Goal: Task Accomplishment & Management: Use online tool/utility

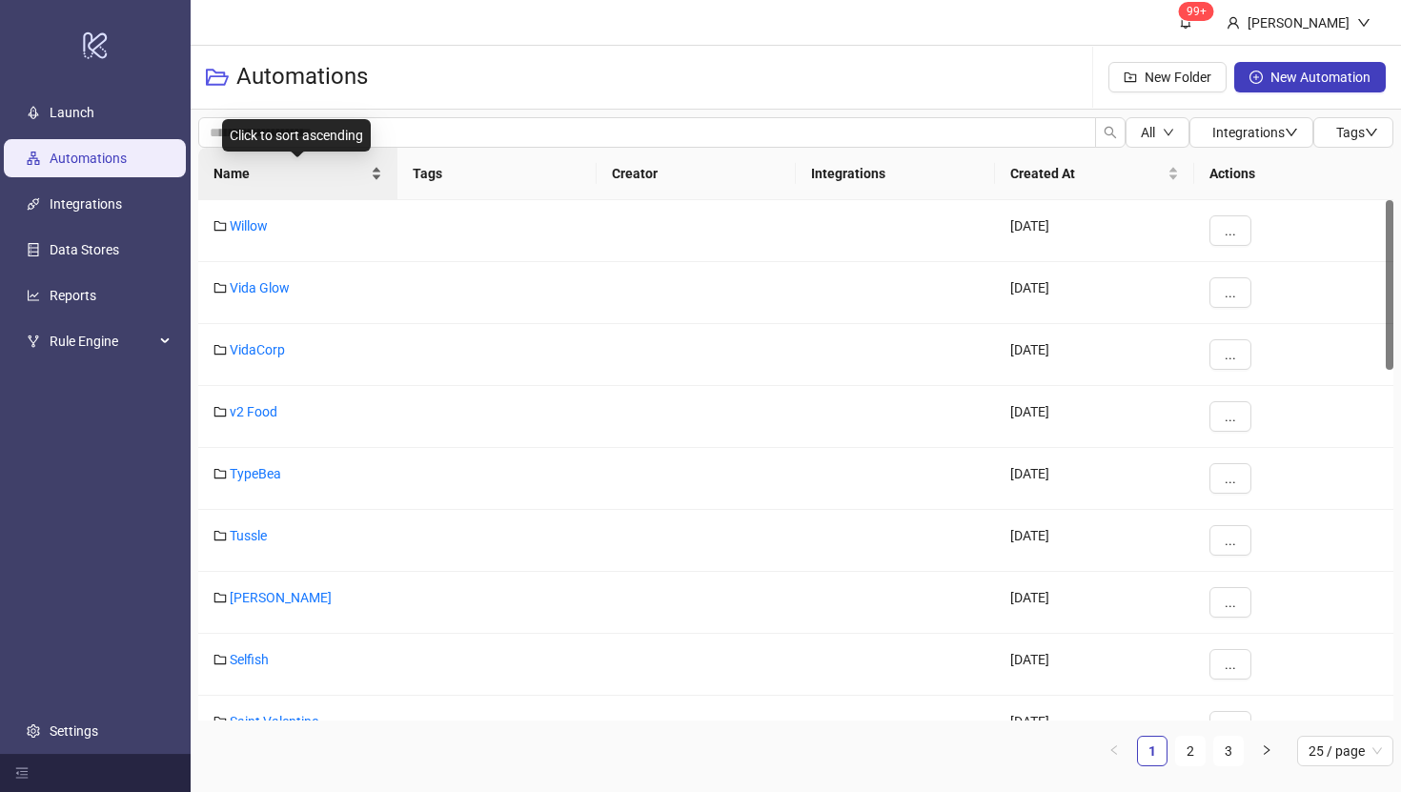
click at [225, 170] on span "Name" at bounding box center [290, 173] width 153 height 21
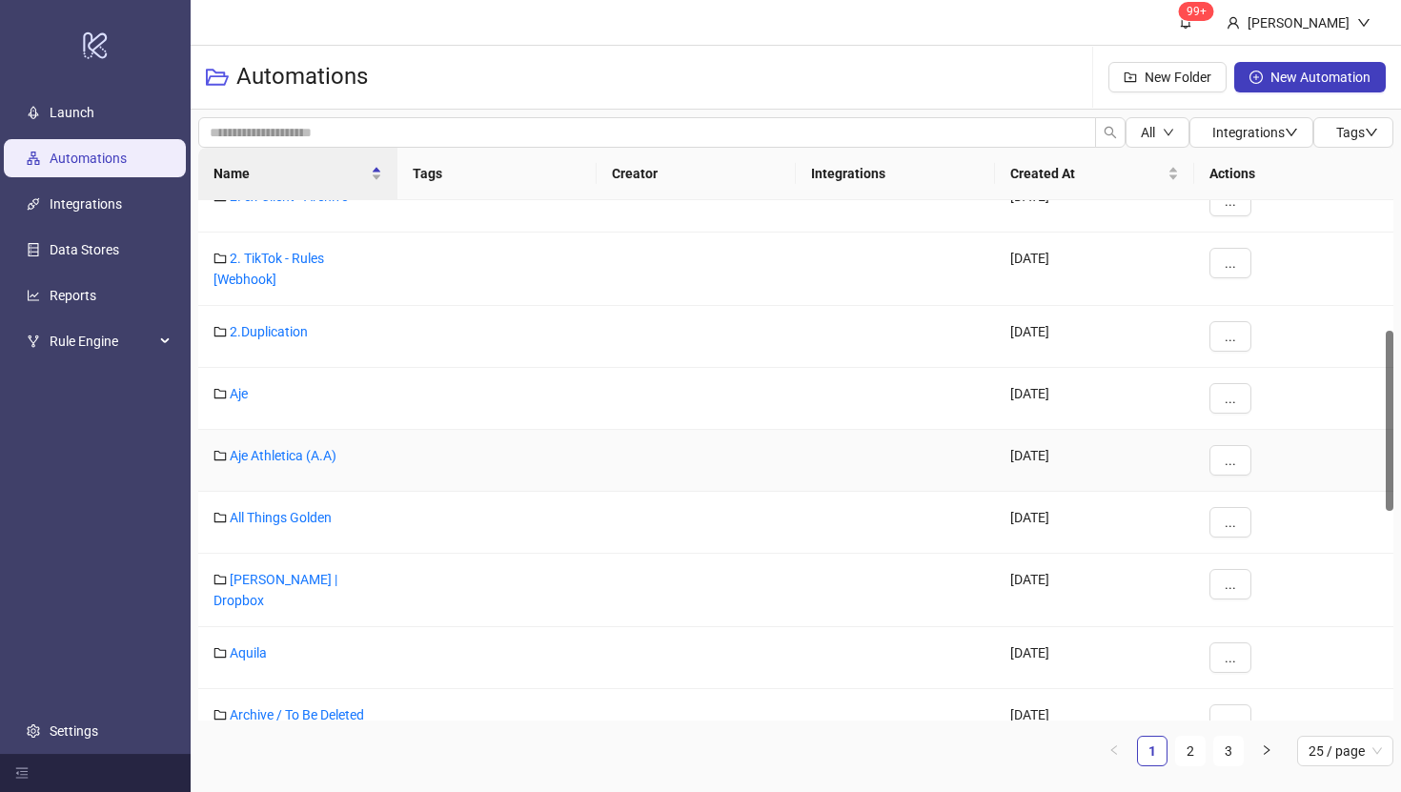
scroll to position [376, 0]
click at [235, 391] on link "Aje" at bounding box center [239, 391] width 18 height 15
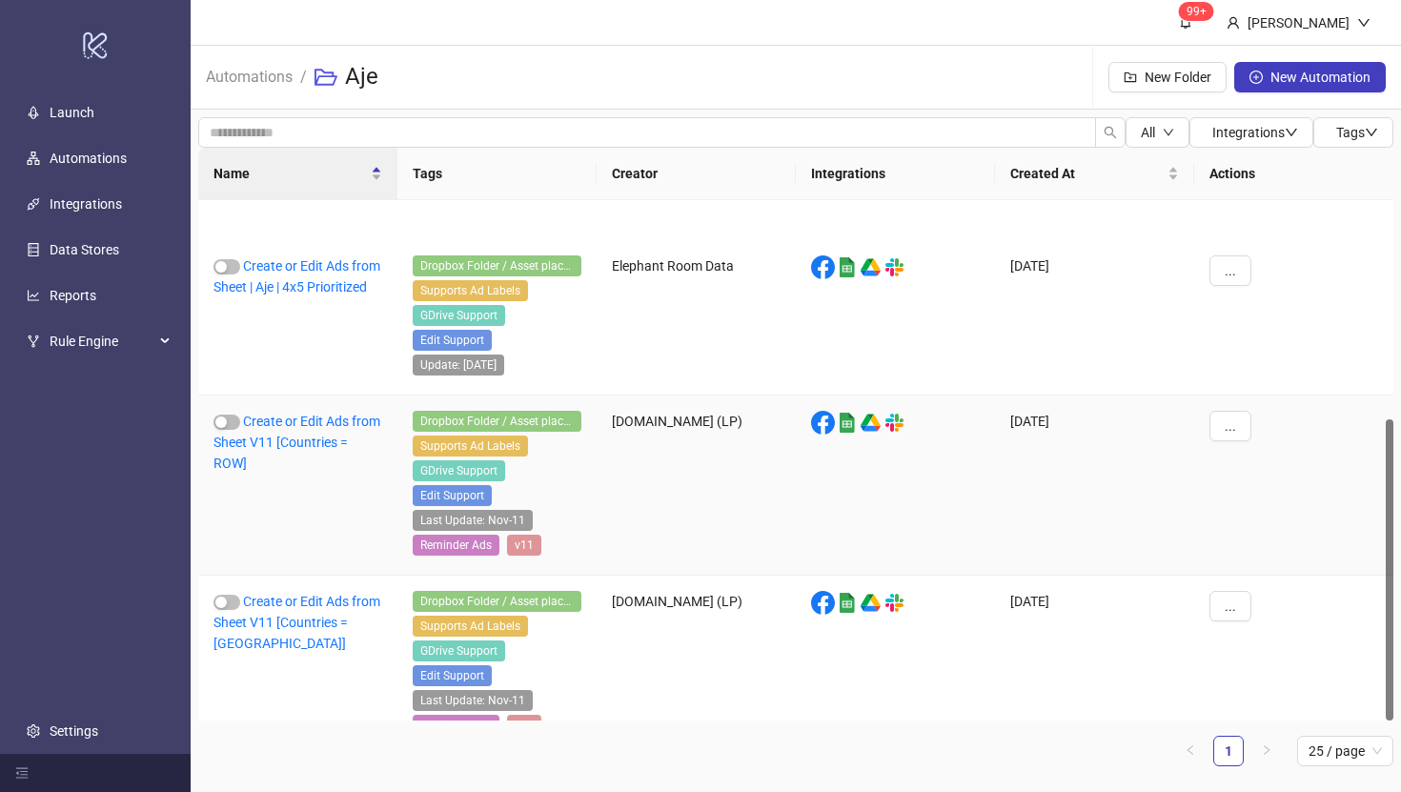
scroll to position [378, 0]
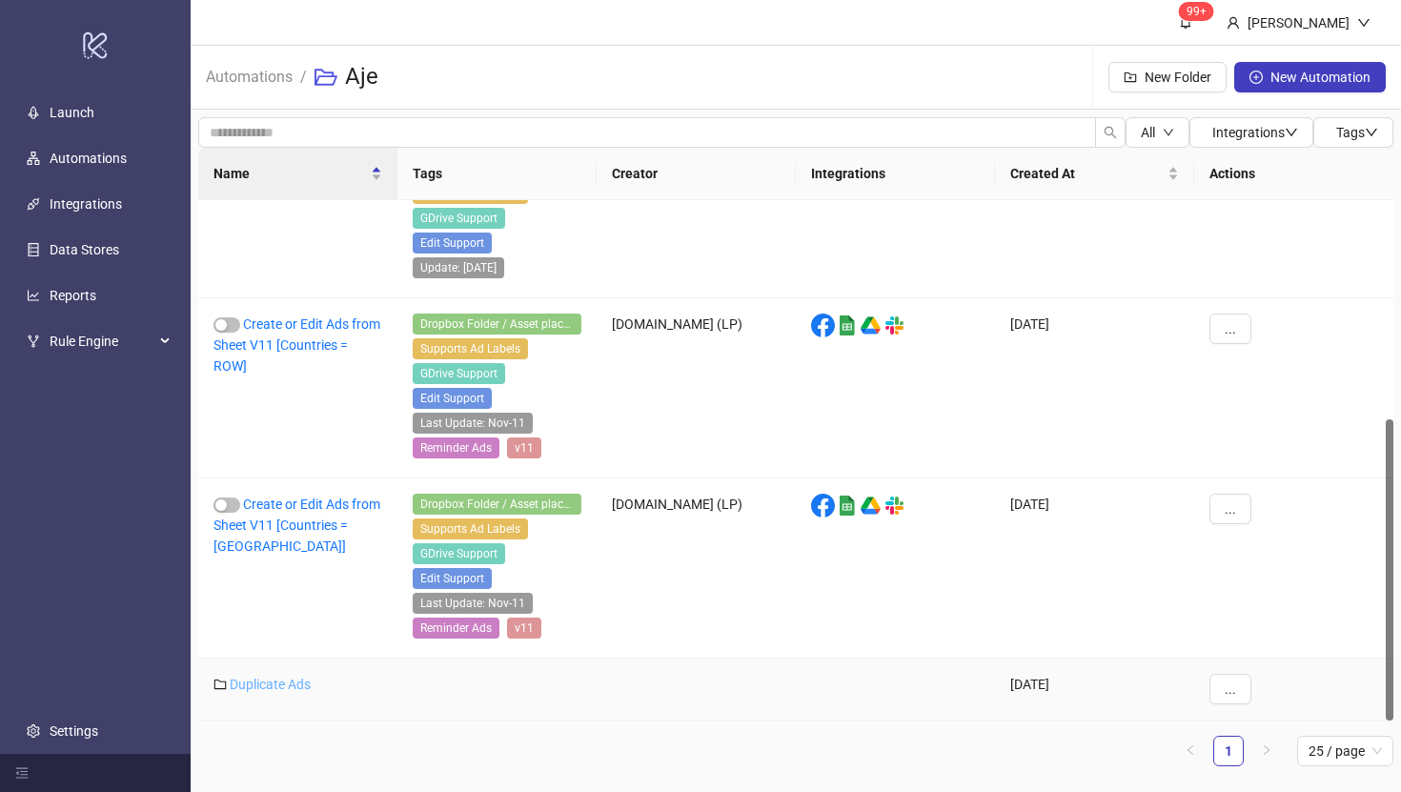
click at [255, 688] on link "Duplicate Ads" at bounding box center [270, 684] width 81 height 15
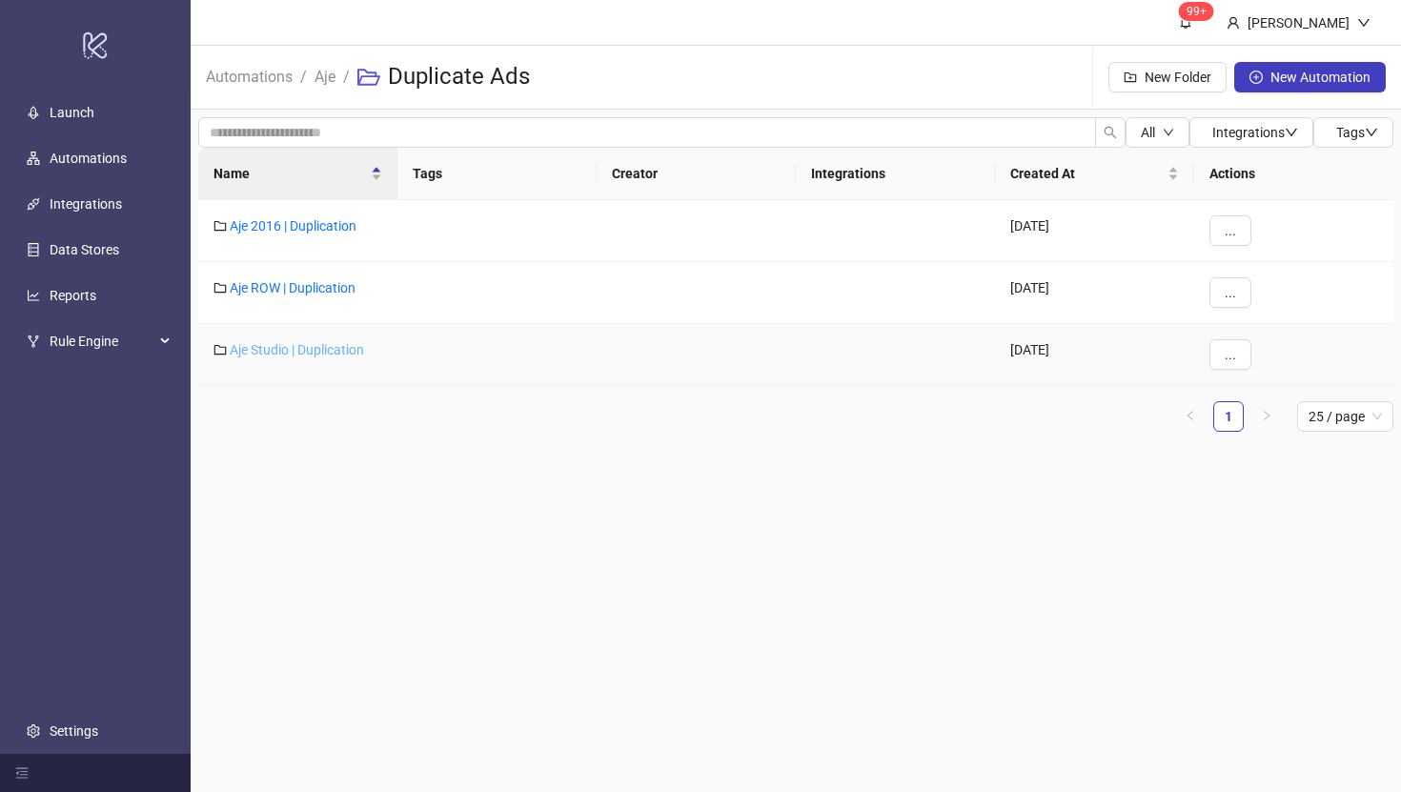
click at [279, 347] on link "Aje Studio | Duplication" at bounding box center [297, 349] width 134 height 15
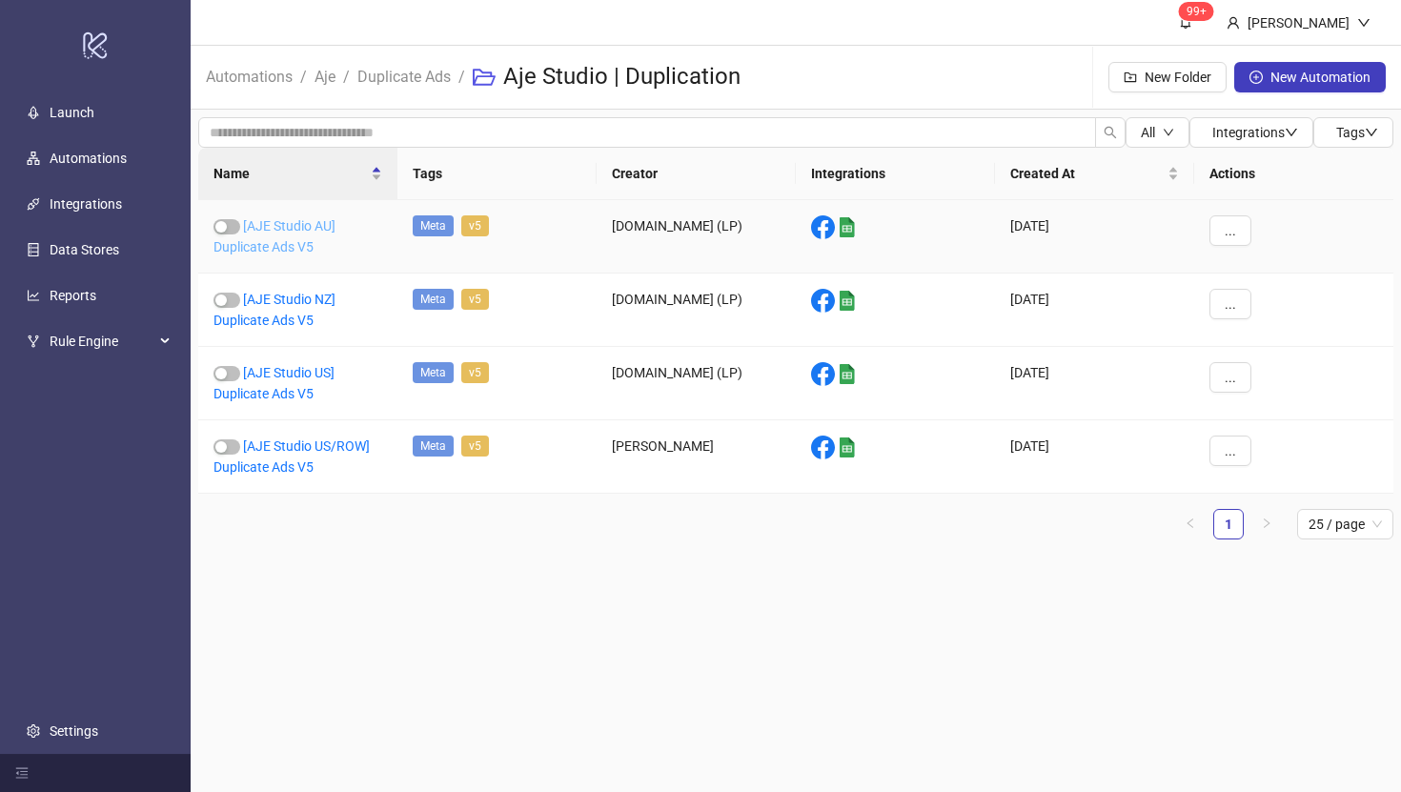
click at [290, 241] on link "[AJE Studio AU] Duplicate Ads V5" at bounding box center [275, 236] width 122 height 36
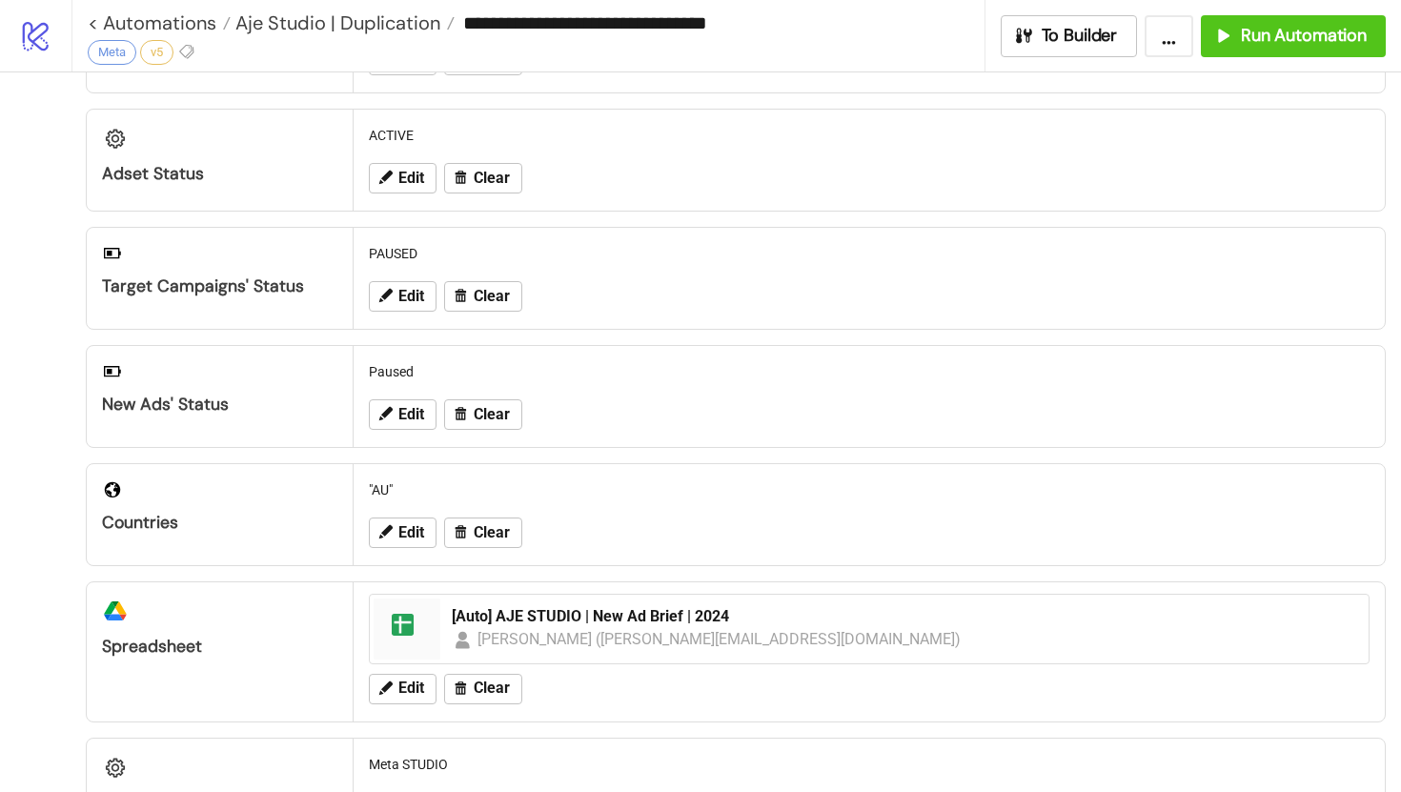
scroll to position [173, 0]
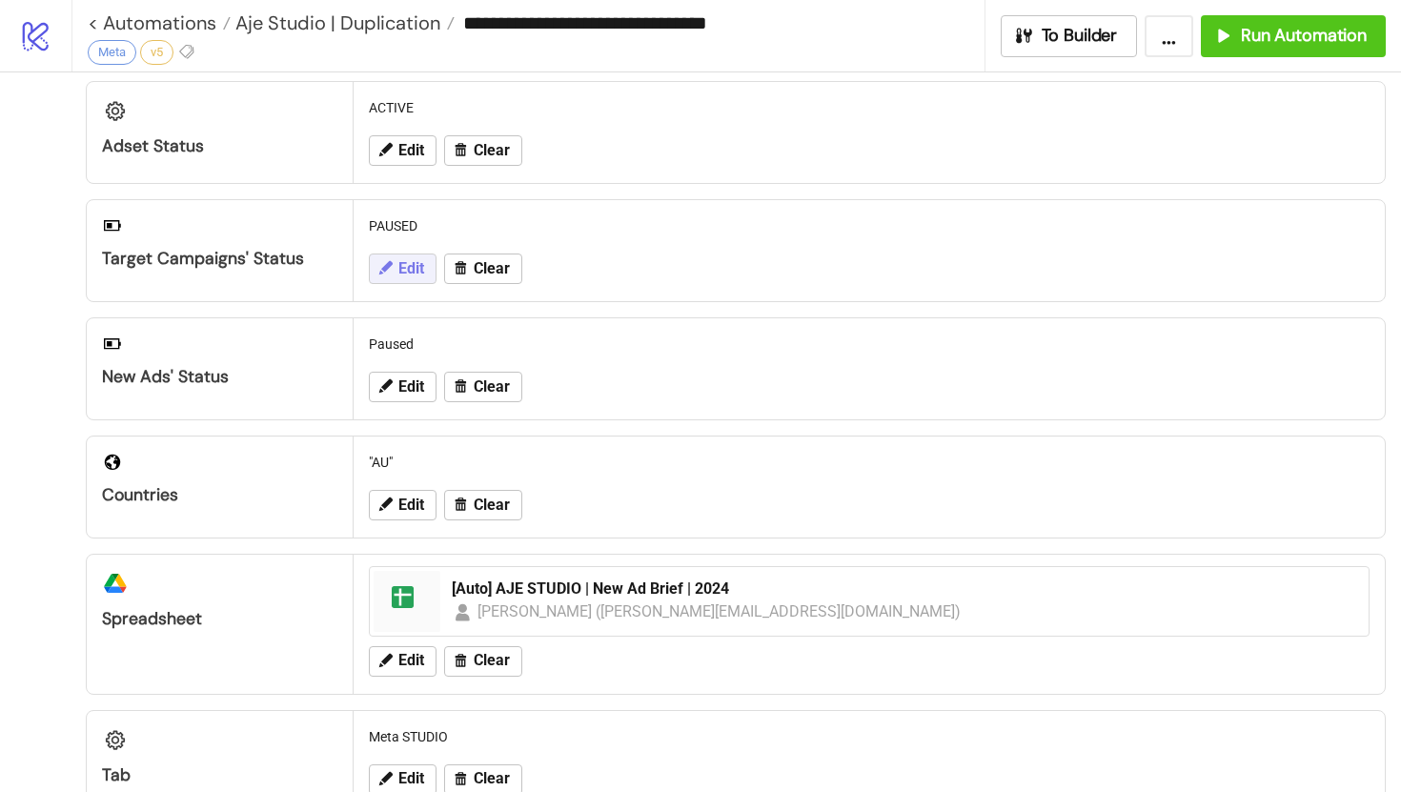
click at [403, 273] on span "Edit" at bounding box center [411, 268] width 26 height 17
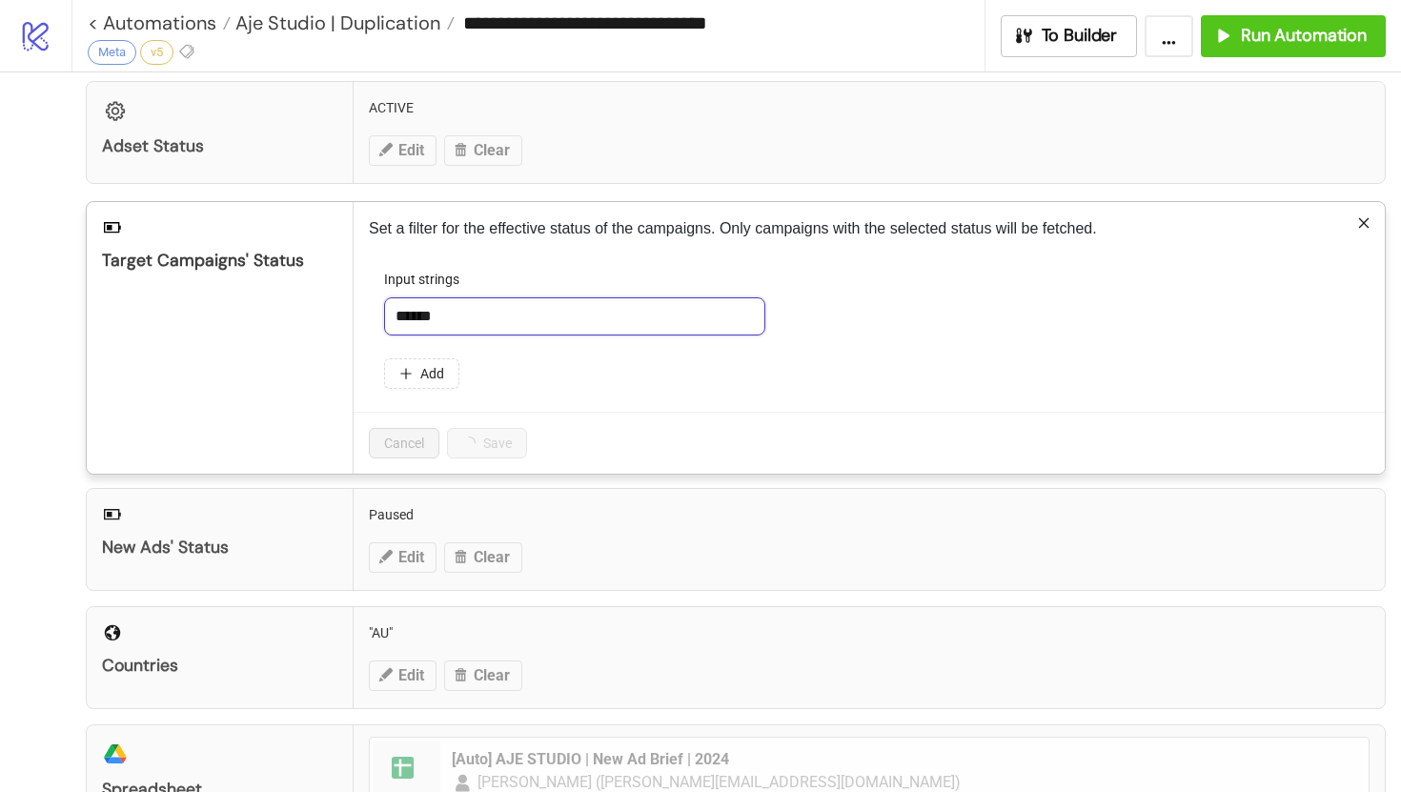
click at [417, 319] on input "******" at bounding box center [574, 316] width 381 height 38
click at [481, 327] on input "******" at bounding box center [574, 316] width 381 height 38
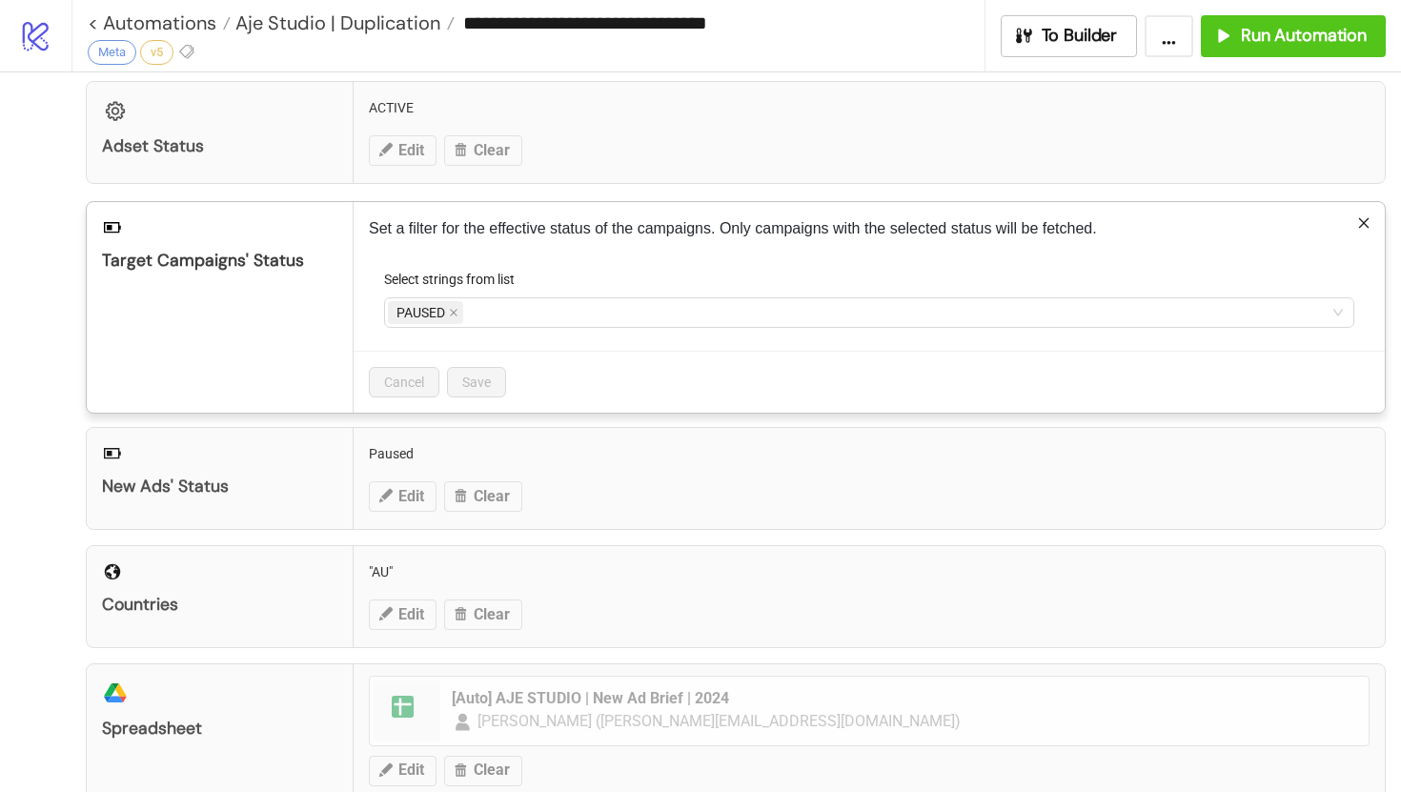
click at [458, 316] on icon "close" at bounding box center [454, 313] width 10 height 10
click at [458, 316] on div at bounding box center [859, 312] width 943 height 27
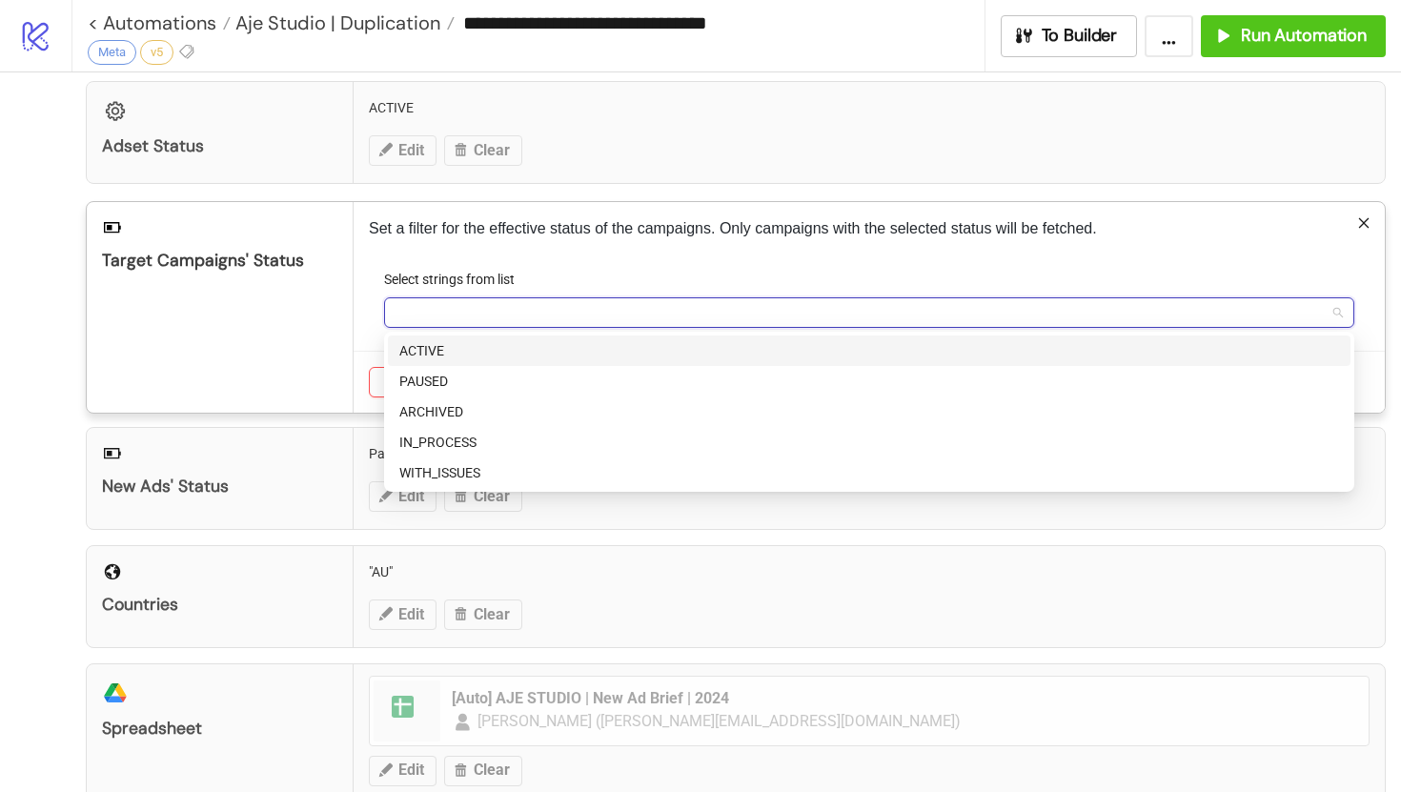
click at [463, 347] on div "ACTIVE" at bounding box center [869, 350] width 940 height 21
click at [652, 256] on div "Set a filter for the effective status of the campaigns. Only campaigns with the…" at bounding box center [869, 307] width 1031 height 211
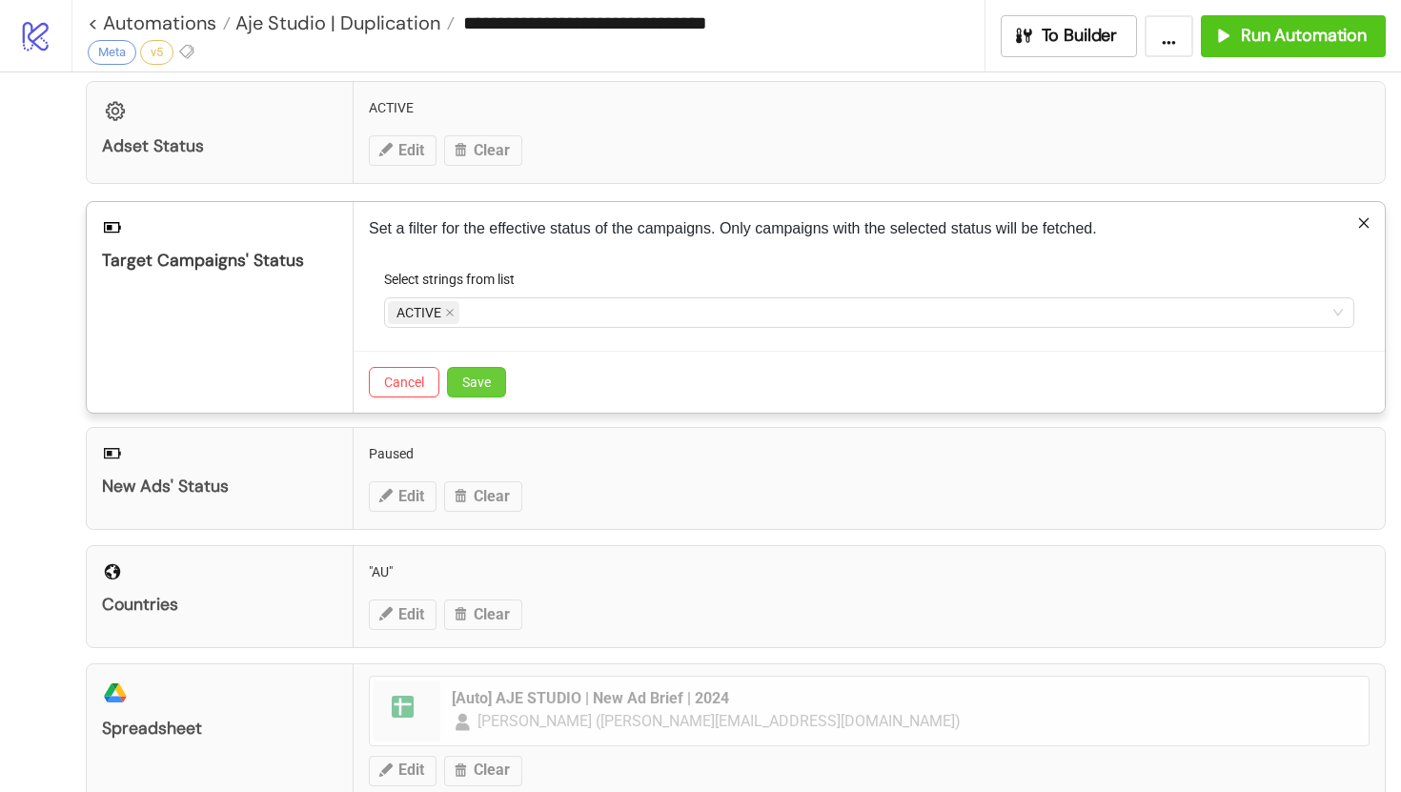
click at [483, 377] on span "Save" at bounding box center [476, 382] width 29 height 15
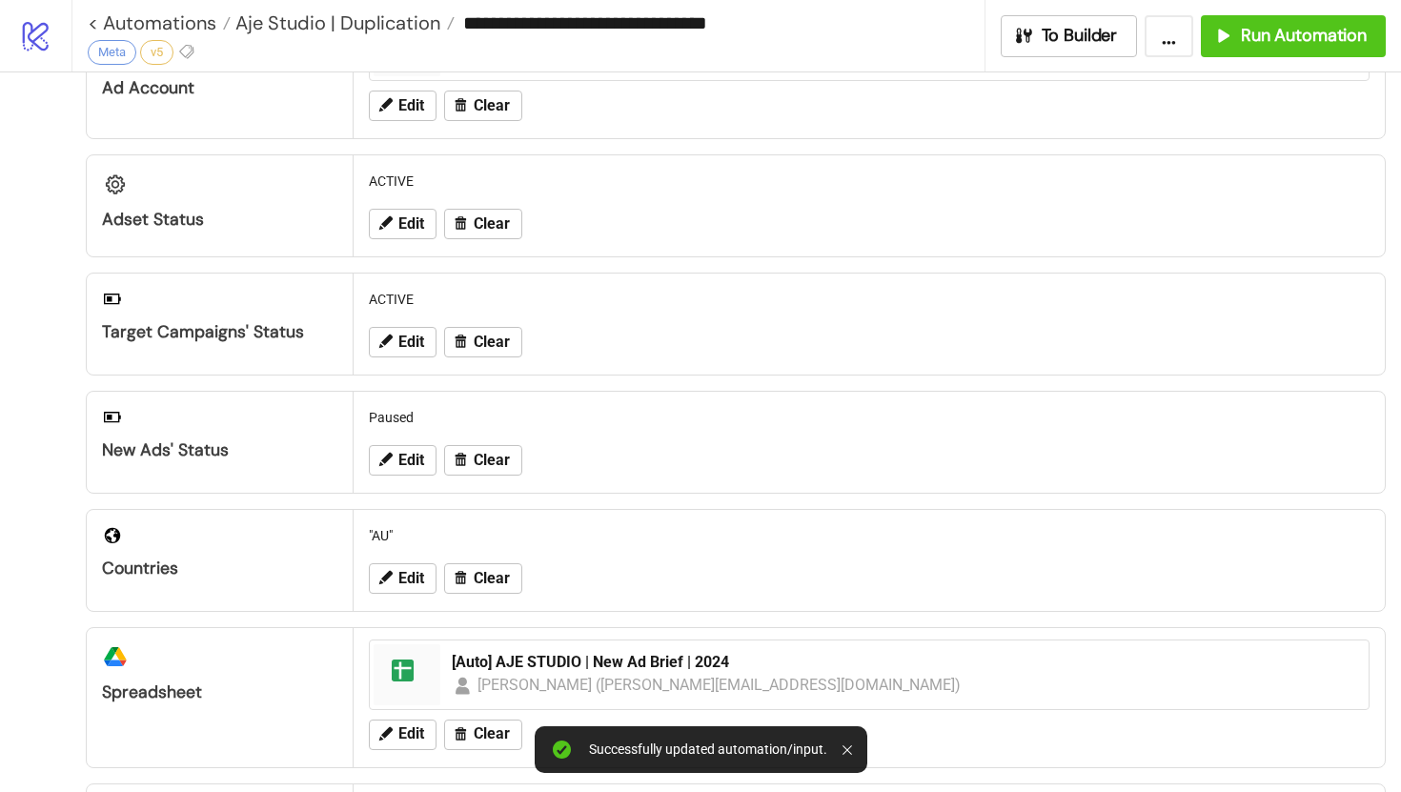
scroll to position [0, 0]
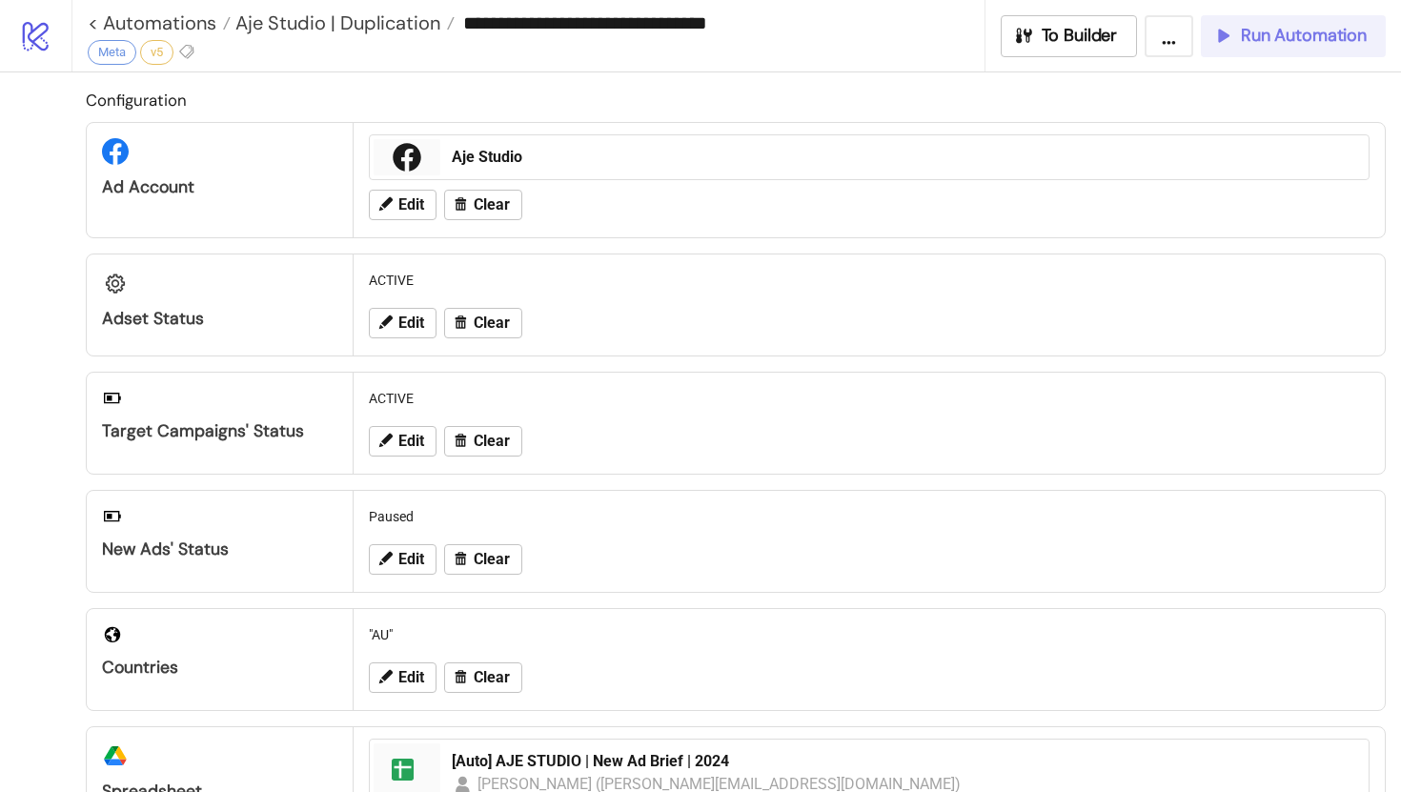
click at [1276, 37] on span "Run Automation" at bounding box center [1304, 36] width 126 height 22
click at [1292, 37] on span "Run Automation" at bounding box center [1304, 36] width 126 height 22
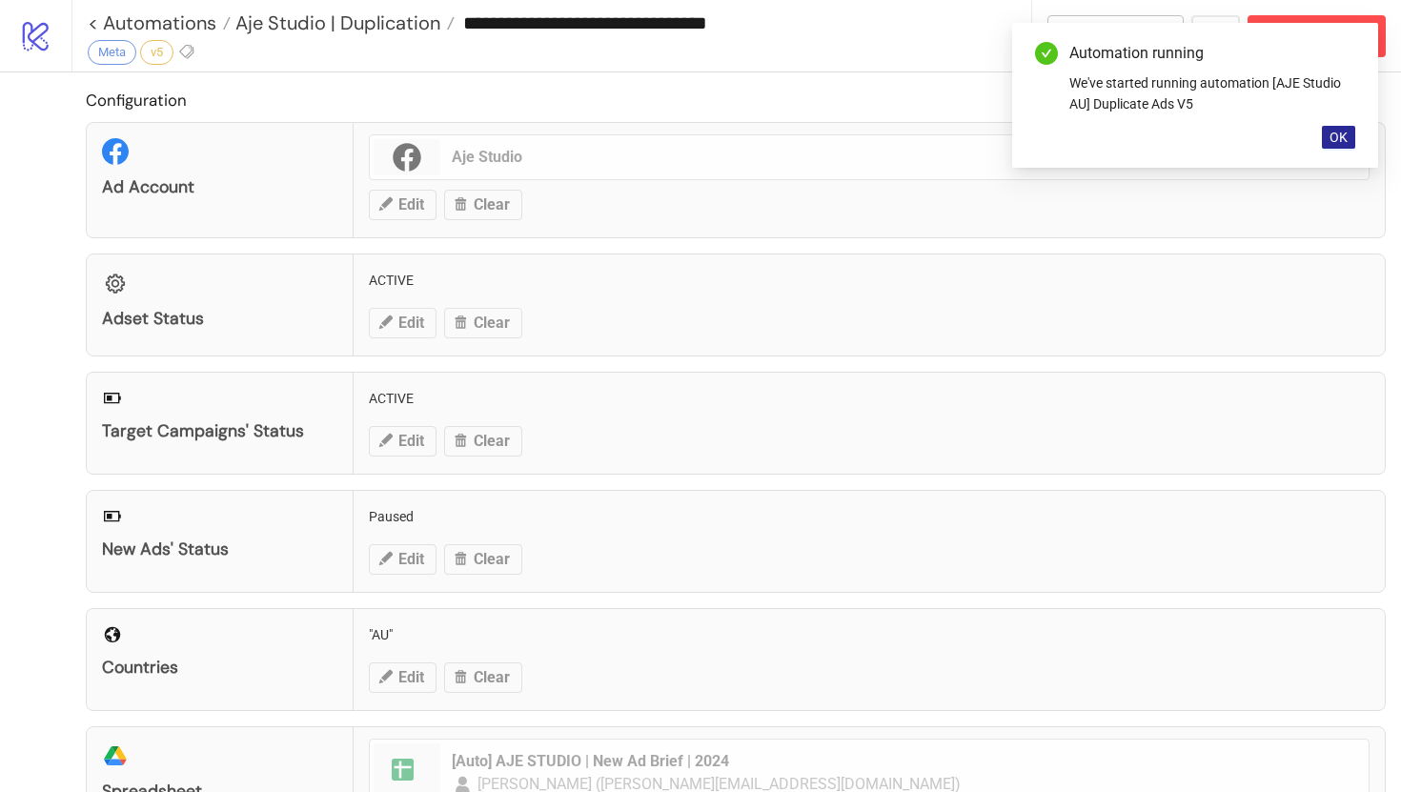
click at [1343, 142] on span "OK" at bounding box center [1339, 137] width 18 height 15
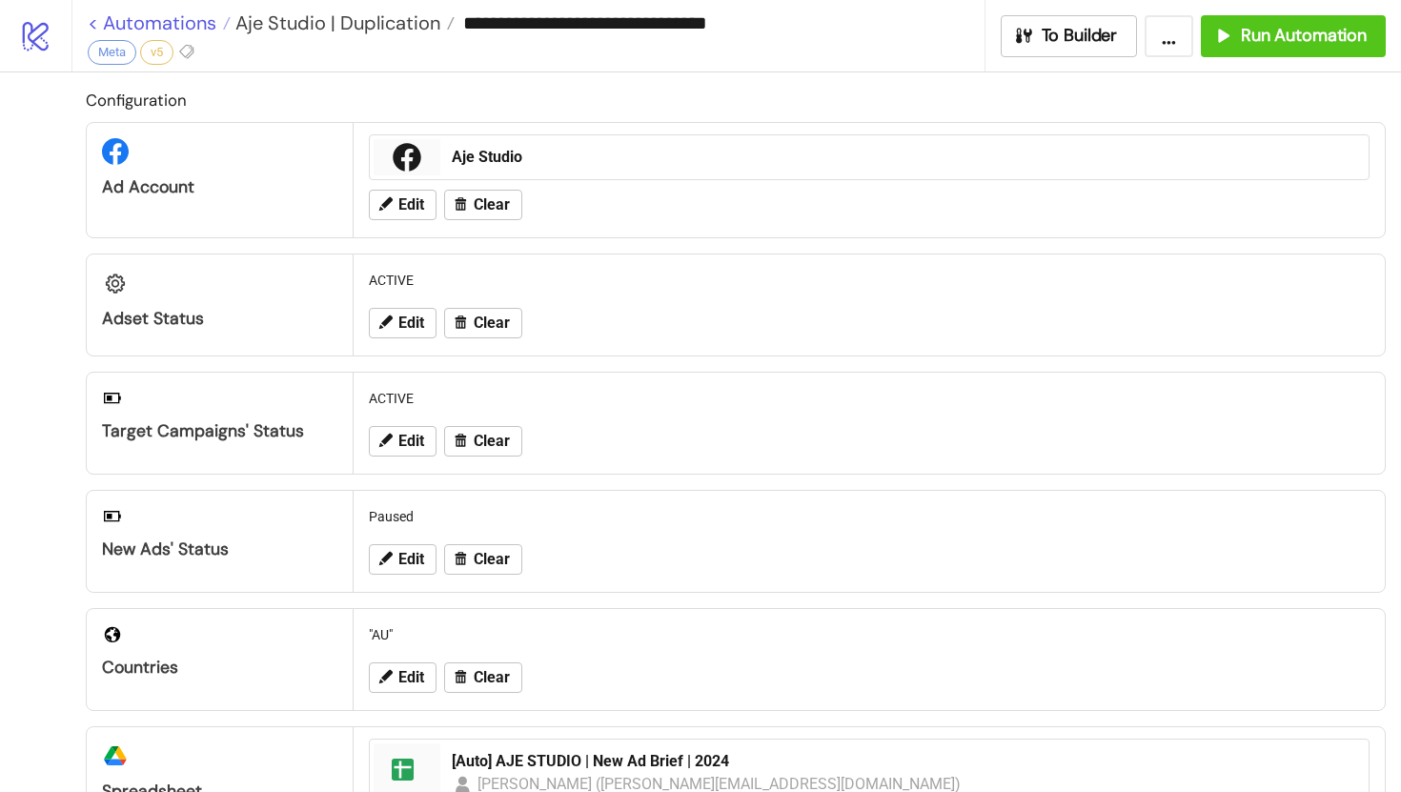
click at [92, 25] on link "< Automations" at bounding box center [159, 22] width 143 height 19
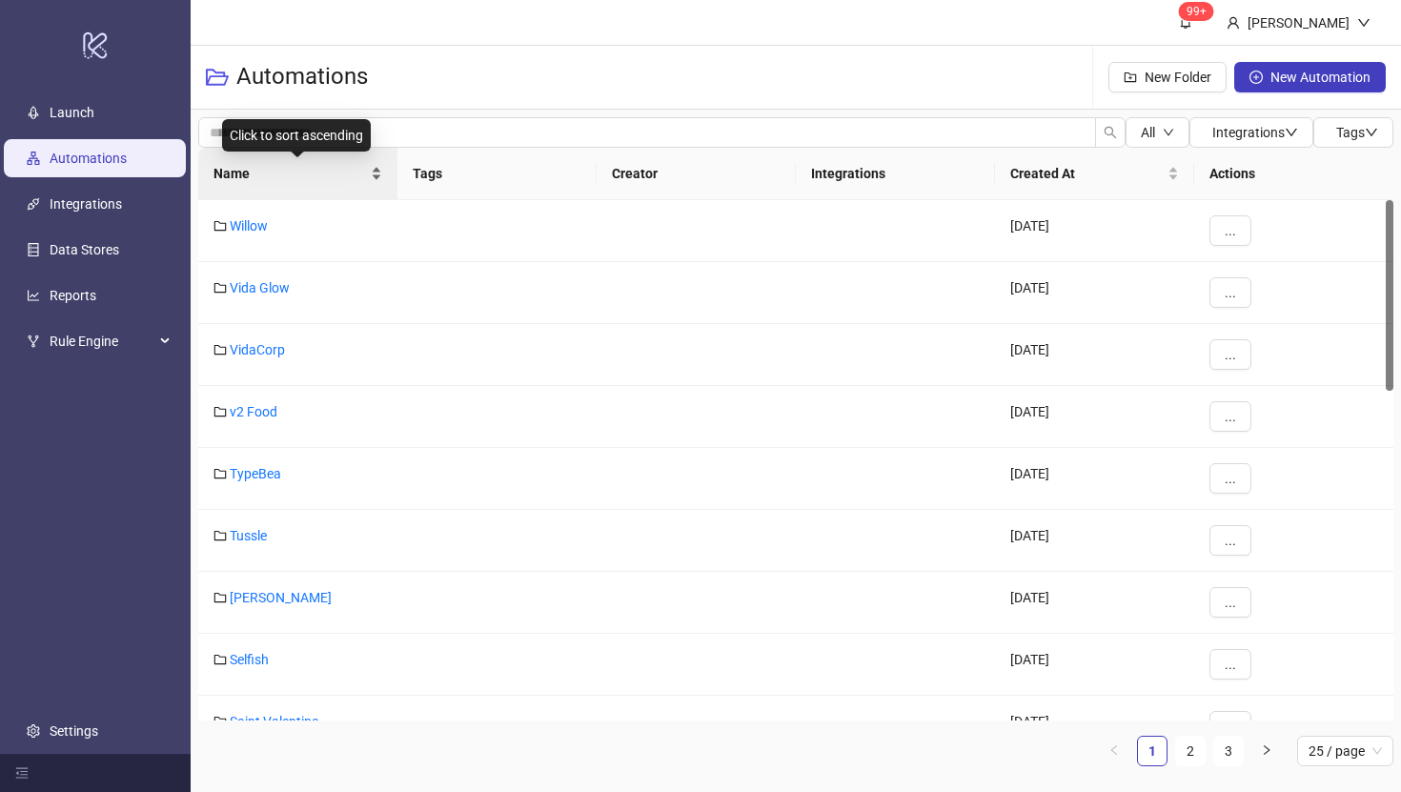
click at [234, 176] on span "Name" at bounding box center [290, 173] width 153 height 21
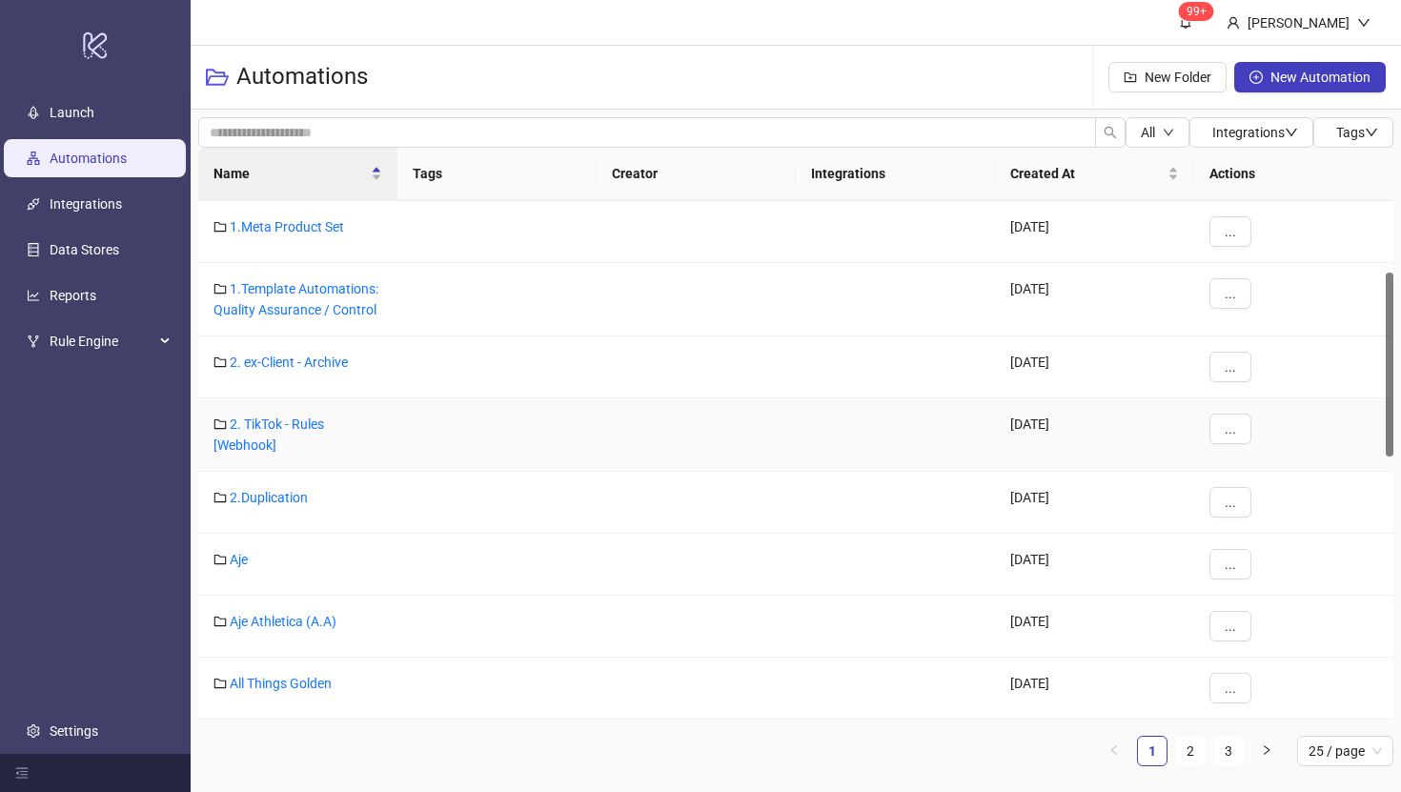
scroll to position [291, 0]
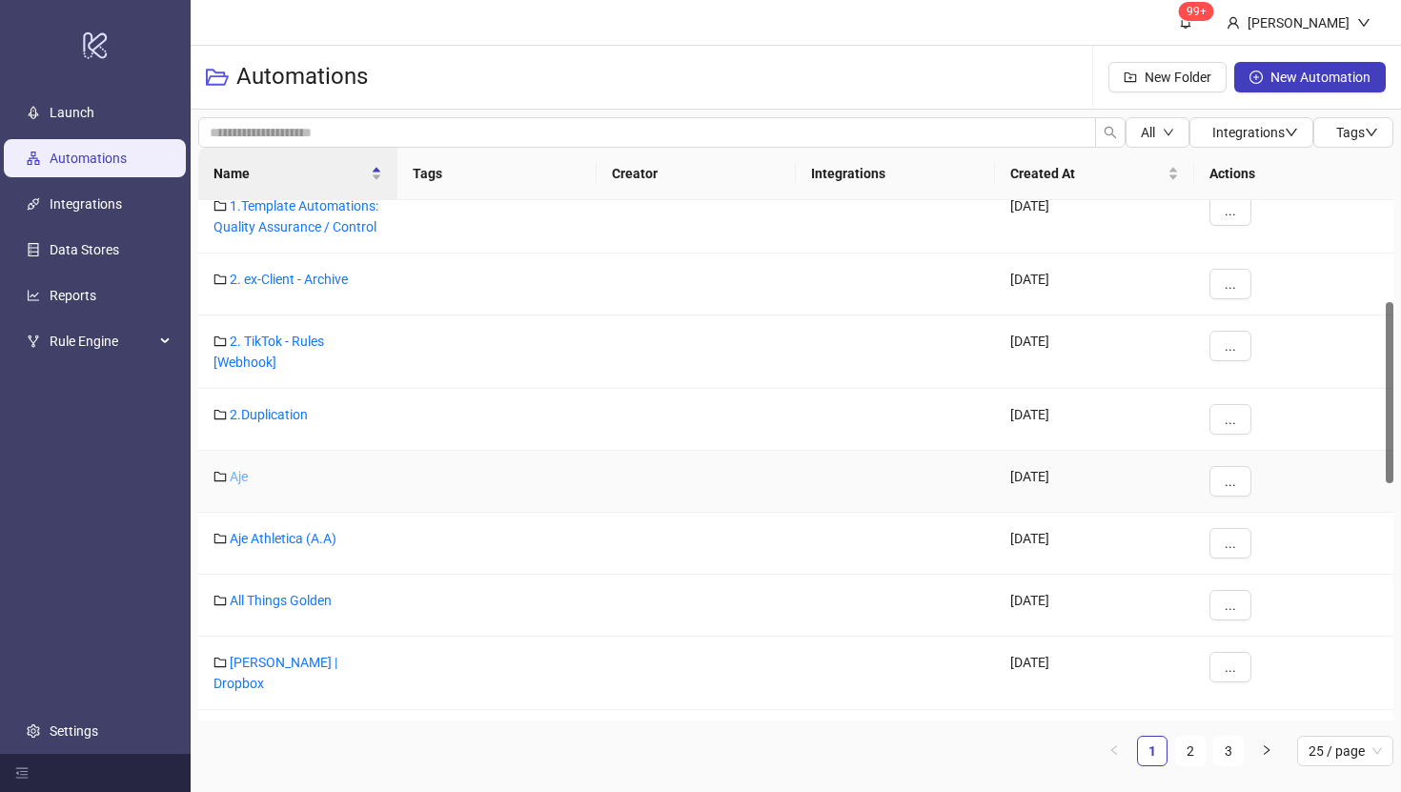
click at [238, 474] on link "Aje" at bounding box center [239, 476] width 18 height 15
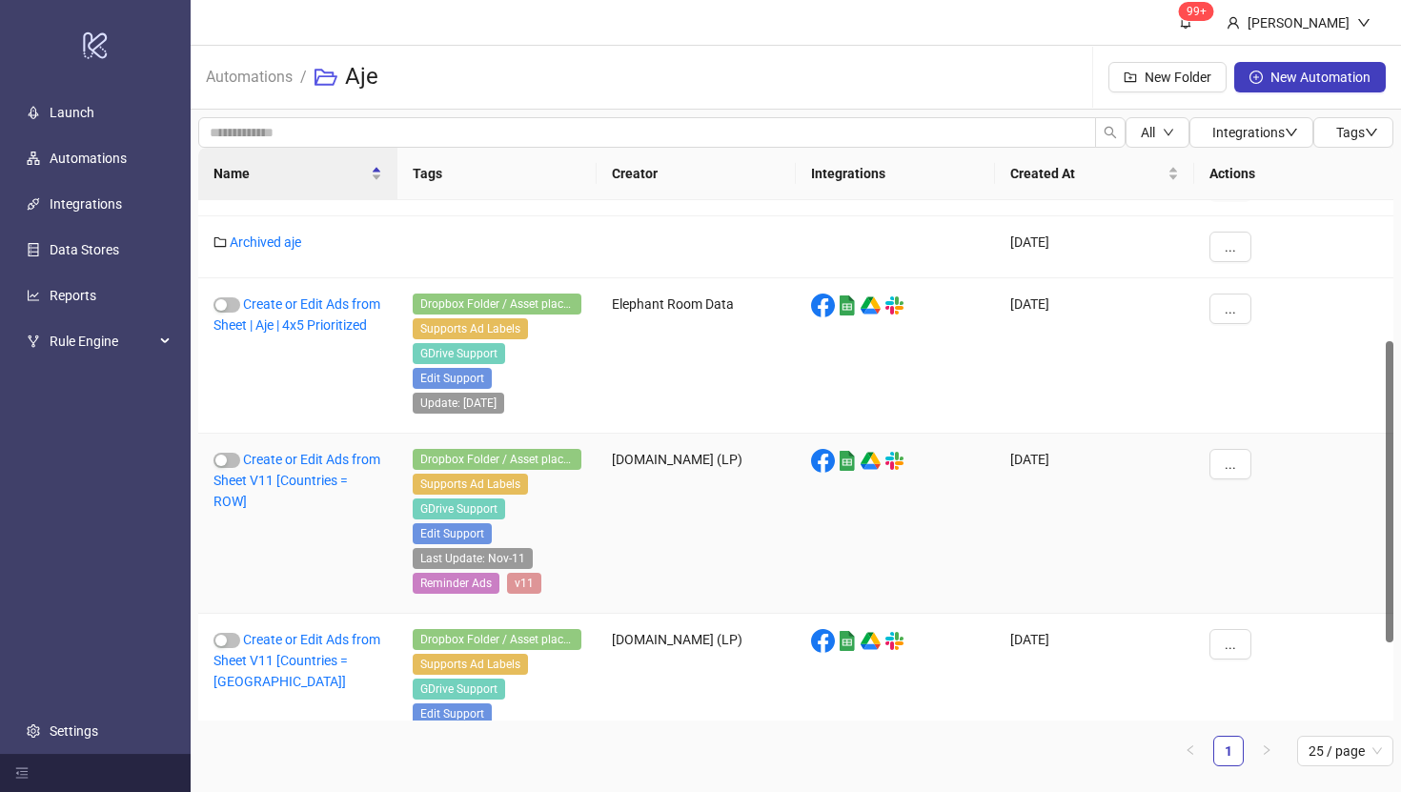
scroll to position [378, 0]
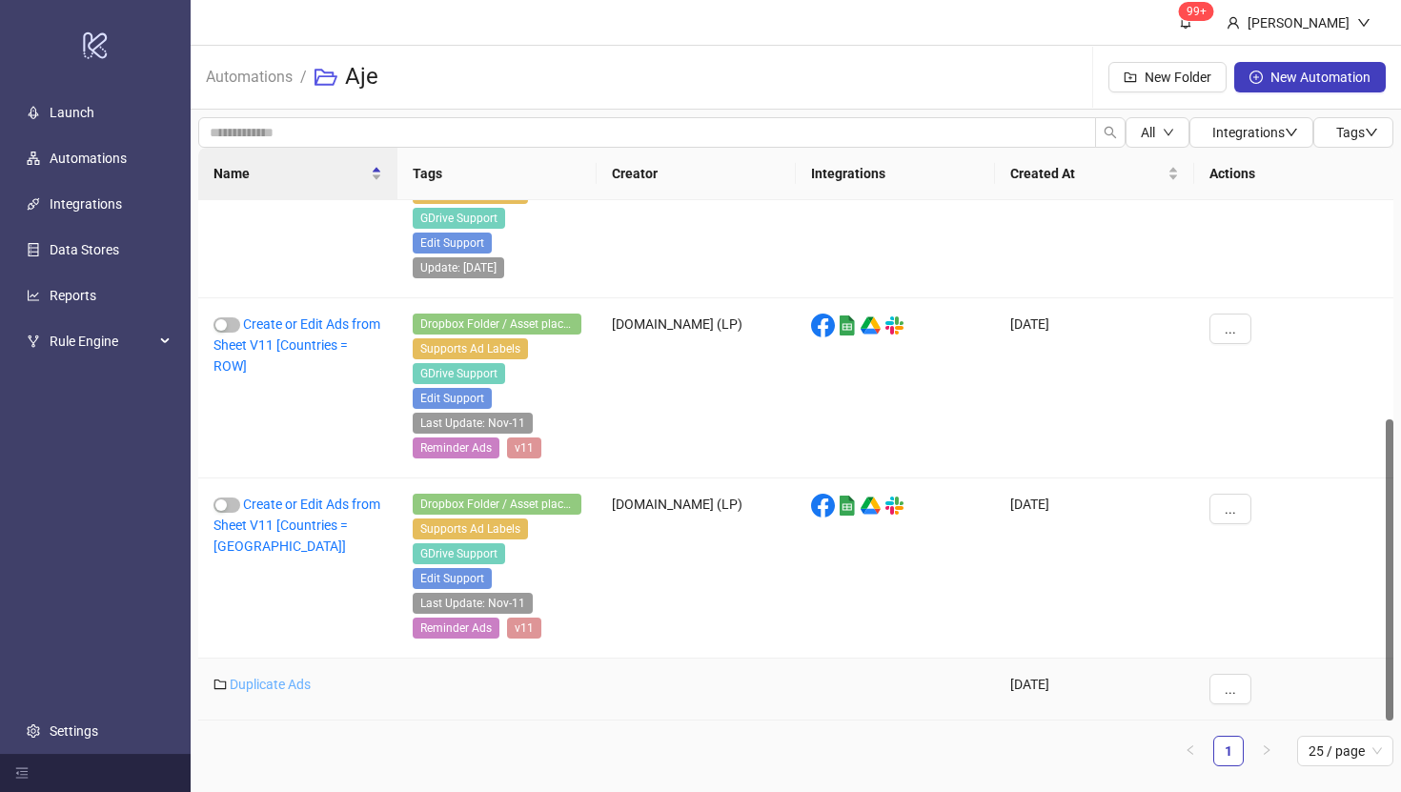
click at [249, 689] on link "Duplicate Ads" at bounding box center [270, 684] width 81 height 15
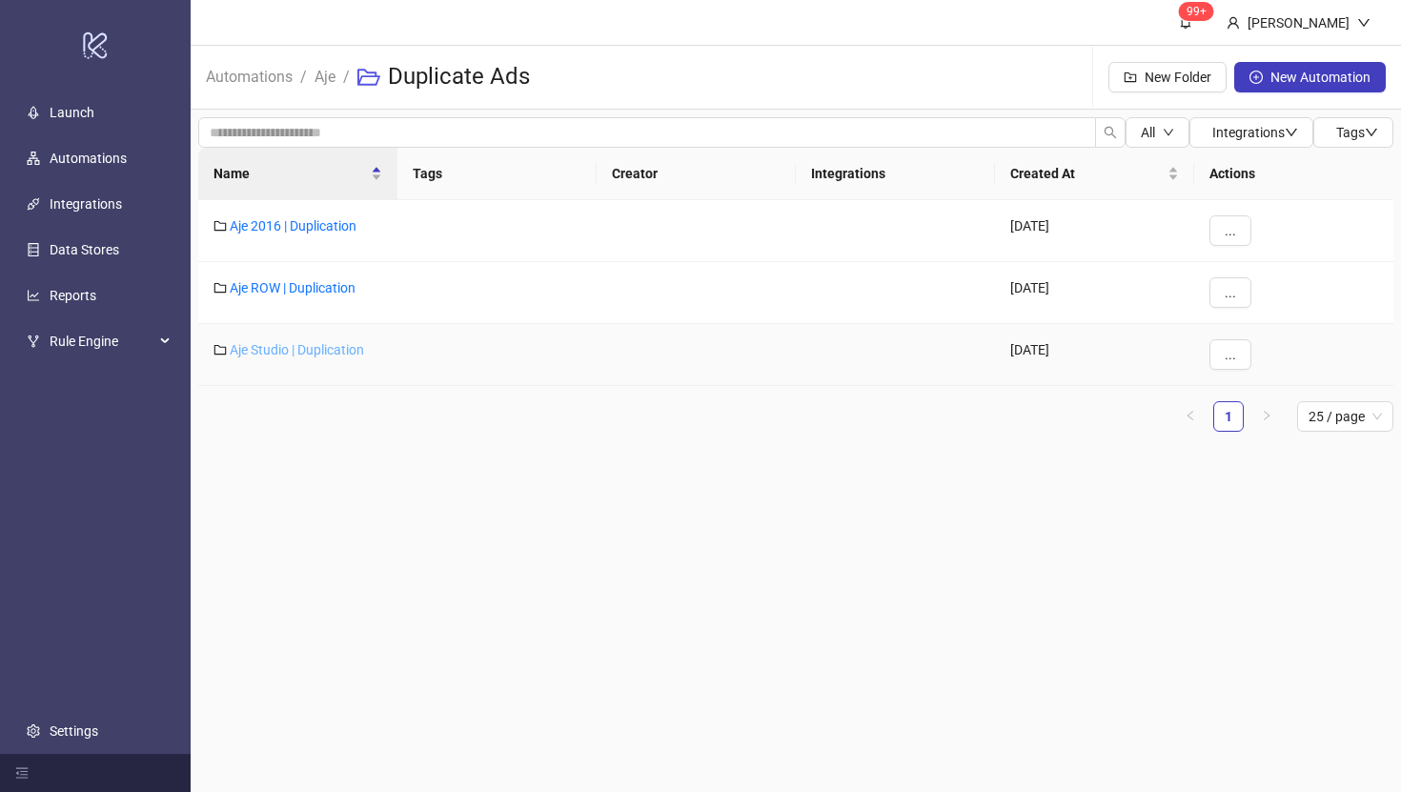
click at [294, 350] on link "Aje Studio | Duplication" at bounding box center [297, 349] width 134 height 15
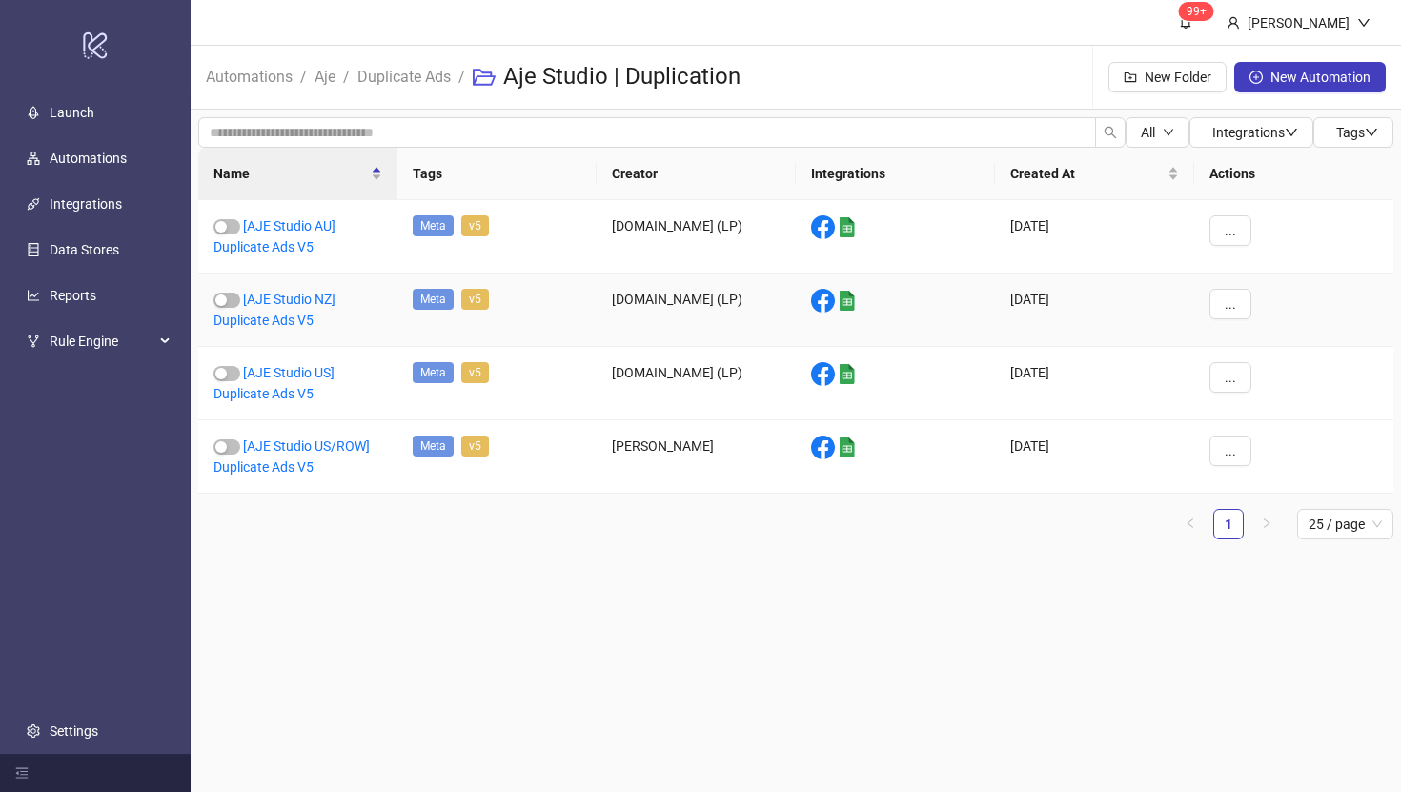
click at [289, 308] on div "[AJE Studio NZ] Duplicate Ads V5" at bounding box center [297, 310] width 199 height 73
click at [290, 297] on link "[AJE Studio NZ] Duplicate Ads V5" at bounding box center [275, 310] width 122 height 36
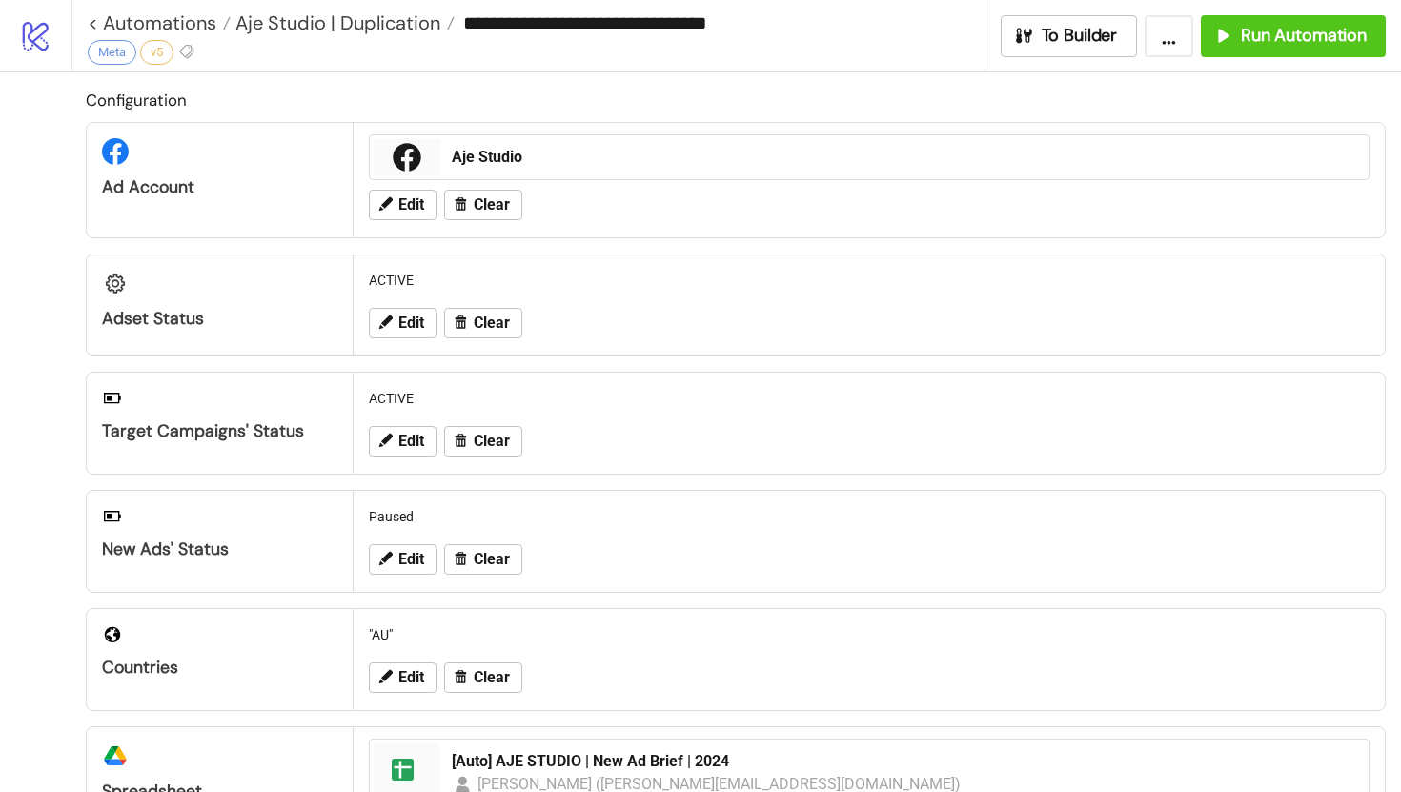
type input "**********"
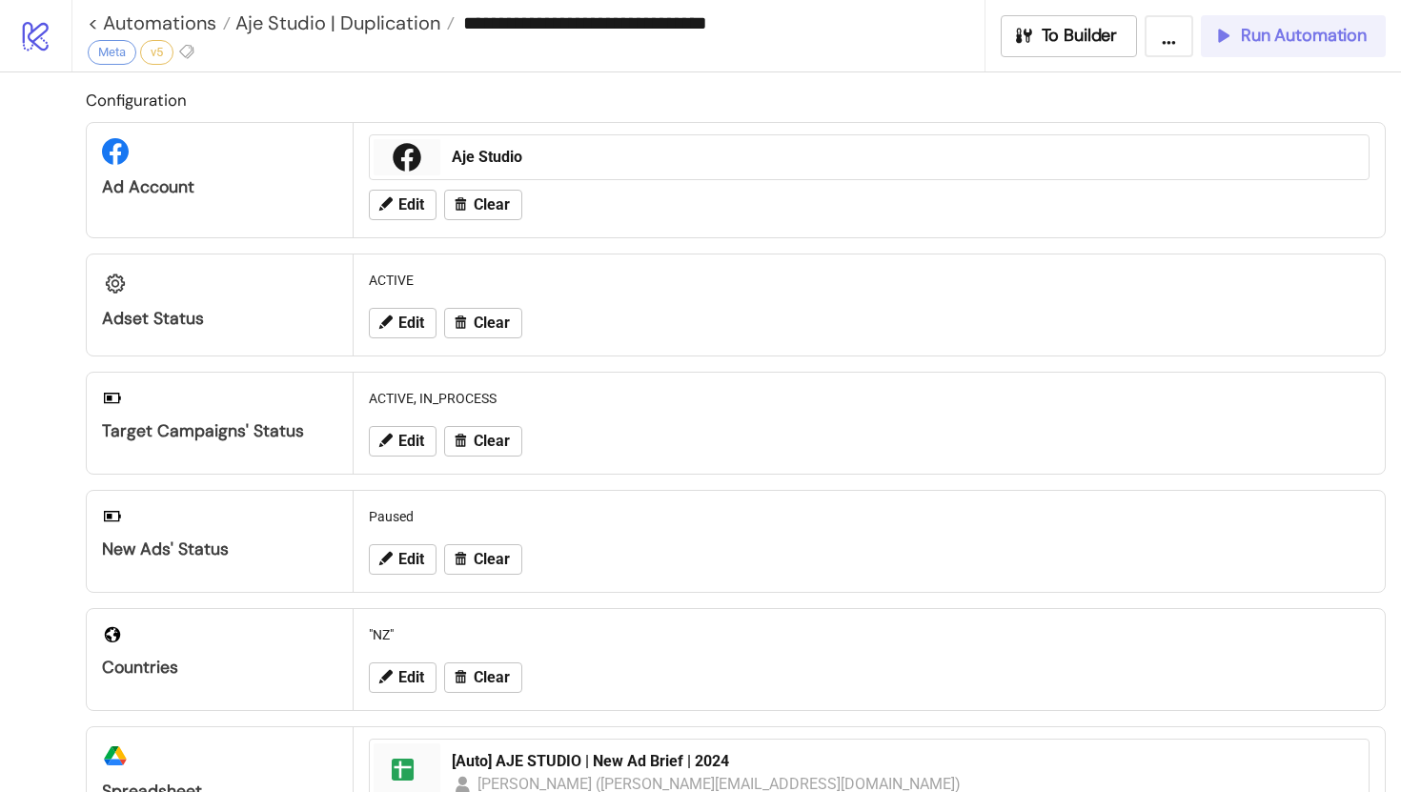
click at [1338, 31] on span "Run Automation" at bounding box center [1304, 36] width 126 height 22
